Goal: Information Seeking & Learning: Learn about a topic

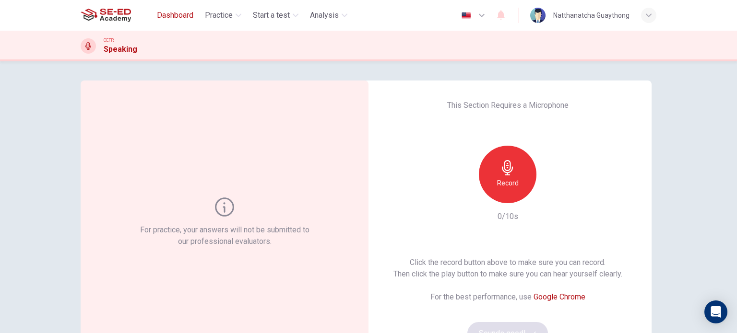
click at [180, 19] on span "Dashboard" at bounding box center [175, 16] width 36 height 12
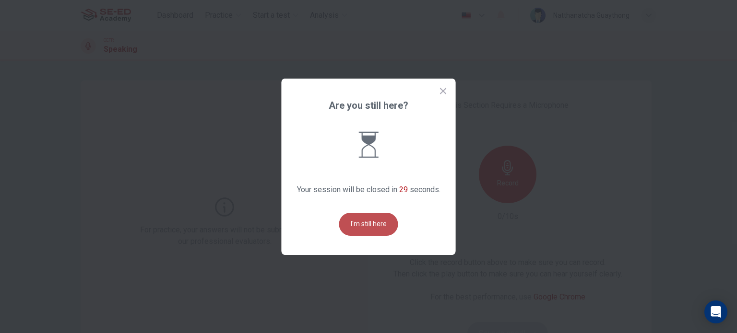
click at [383, 224] on button "I'm still here" at bounding box center [368, 224] width 59 height 23
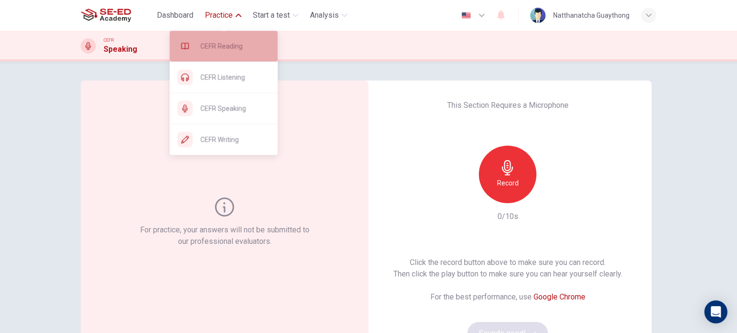
click at [220, 44] on span "CEFR Reading" at bounding box center [235, 46] width 70 height 12
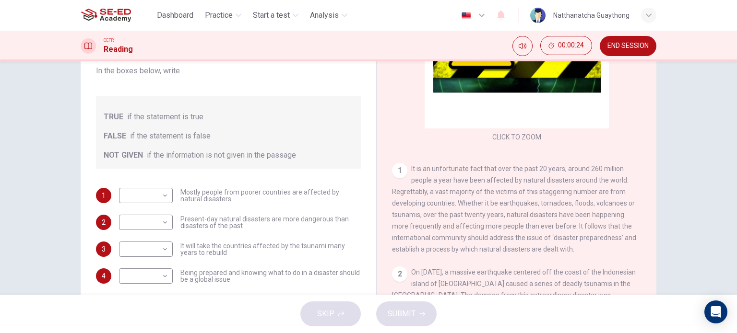
scroll to position [96, 0]
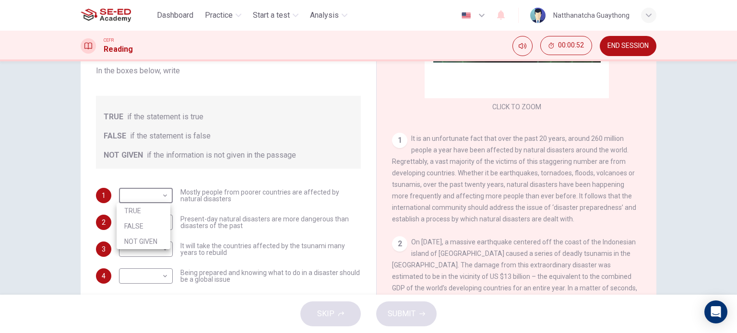
click at [151, 198] on body "This site uses cookies, as explained in our Privacy Policy . If you agree to th…" at bounding box center [368, 166] width 737 height 333
click at [129, 226] on li "FALSE" at bounding box center [144, 226] width 54 height 15
type input "FALSE"
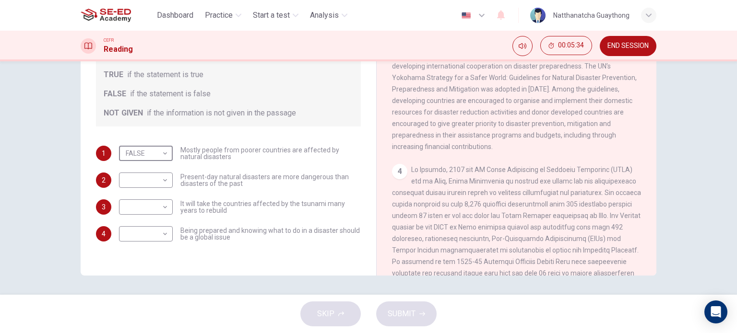
scroll to position [432, 0]
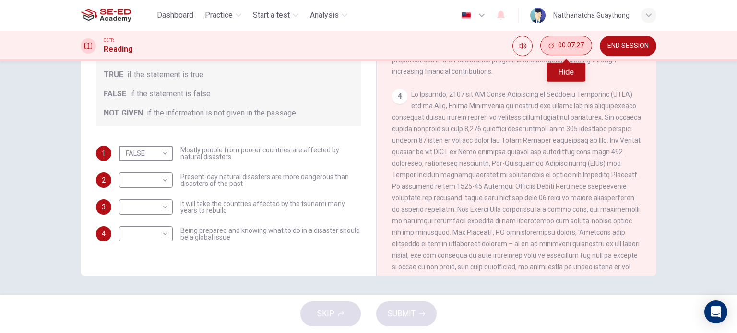
click at [551, 43] on icon "Hide" at bounding box center [551, 46] width 6 height 6
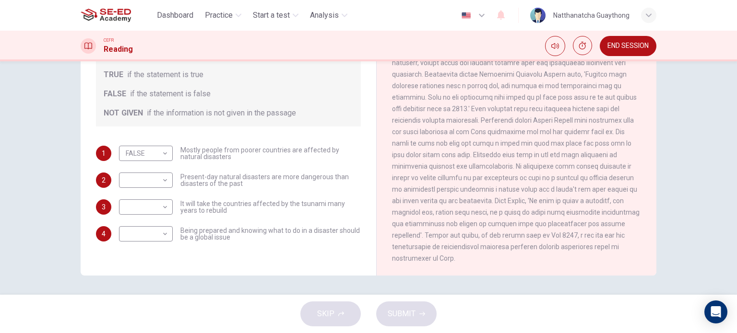
scroll to position [824, 0]
click at [629, 47] on span "END SESSION" at bounding box center [627, 46] width 41 height 8
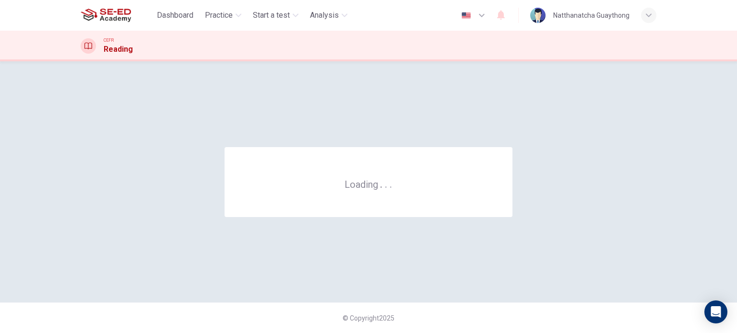
scroll to position [0, 0]
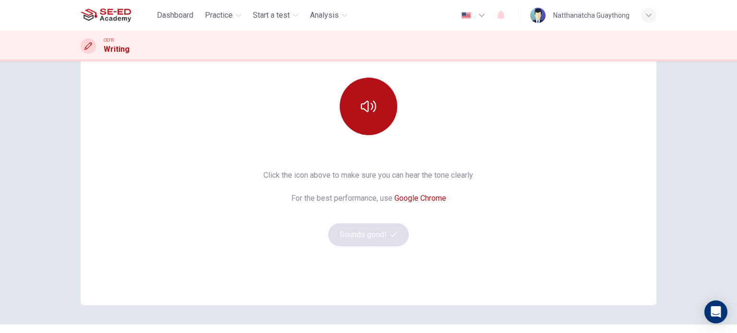
scroll to position [130, 0]
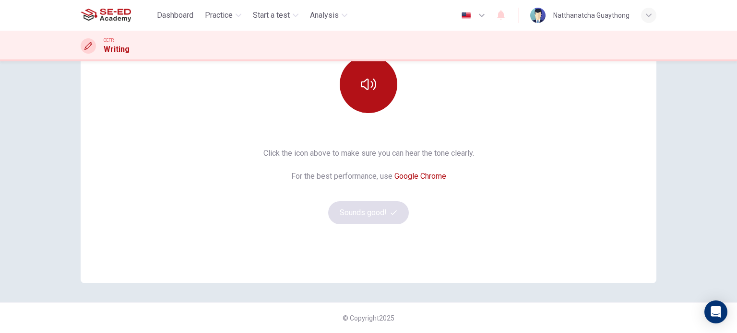
drag, startPoint x: 377, startPoint y: 207, endPoint x: 398, endPoint y: 184, distance: 31.9
click at [377, 207] on div "Click the icon above to make sure you can hear the tone clearly. For the best p…" at bounding box center [368, 186] width 211 height 77
click at [413, 178] on link "Google Chrome" at bounding box center [420, 176] width 52 height 9
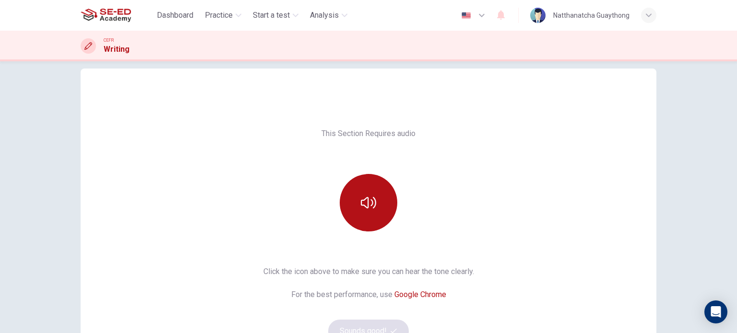
scroll to position [0, 0]
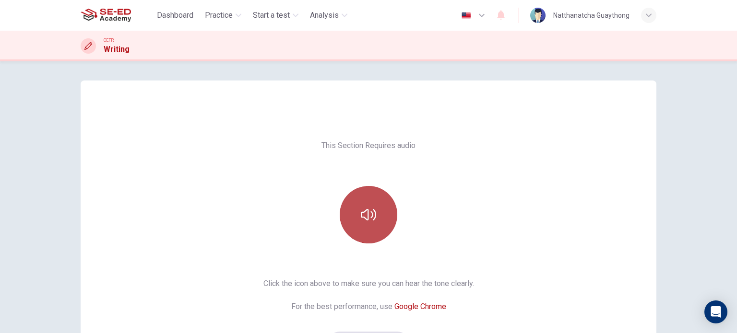
click at [365, 215] on icon "button" at bounding box center [368, 214] width 15 height 15
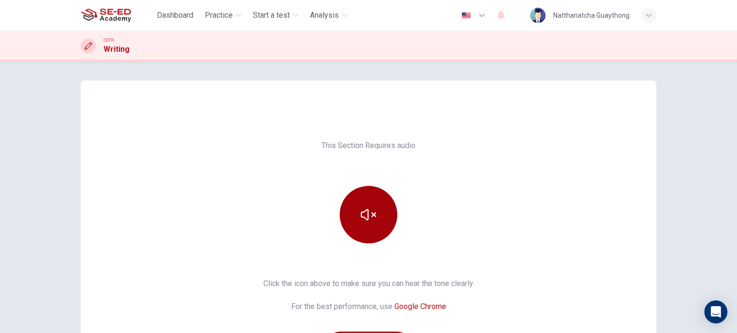
scroll to position [48, 0]
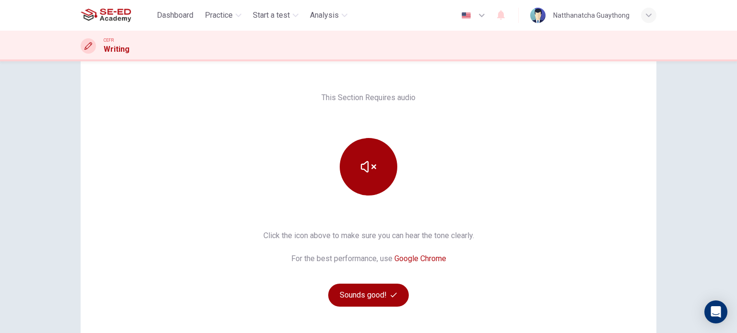
click at [391, 295] on icon "button" at bounding box center [393, 295] width 6 height 6
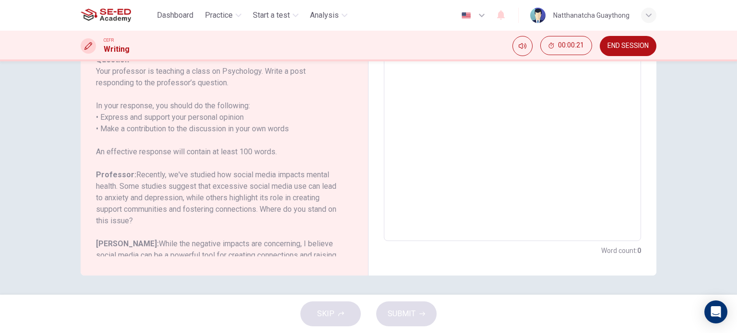
scroll to position [0, 0]
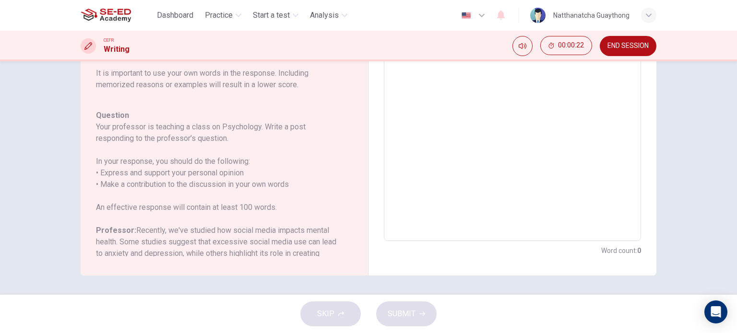
click at [646, 53] on button "END SESSION" at bounding box center [627, 46] width 57 height 20
